Goal: Check status

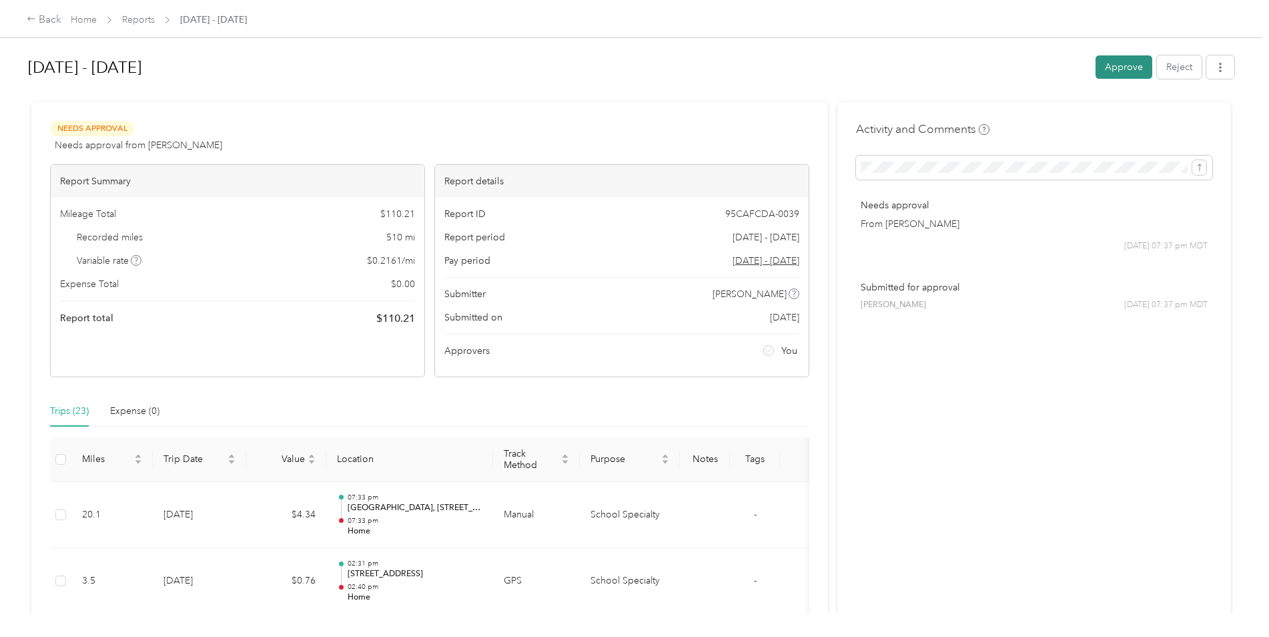
click at [1126, 71] on button "Approve" at bounding box center [1124, 66] width 57 height 23
